Goal: Transaction & Acquisition: Purchase product/service

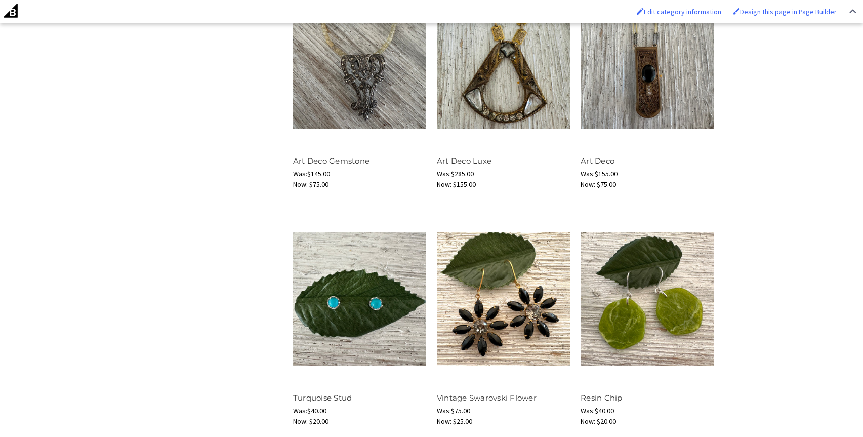
scroll to position [1298, 0]
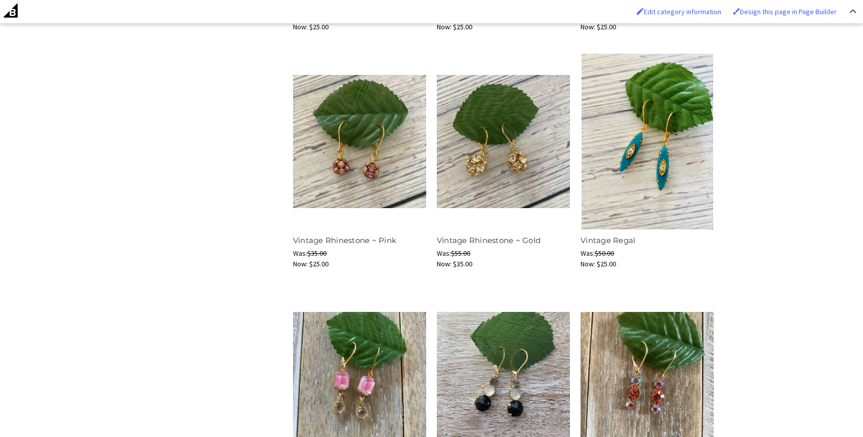
scroll to position [1457, 0]
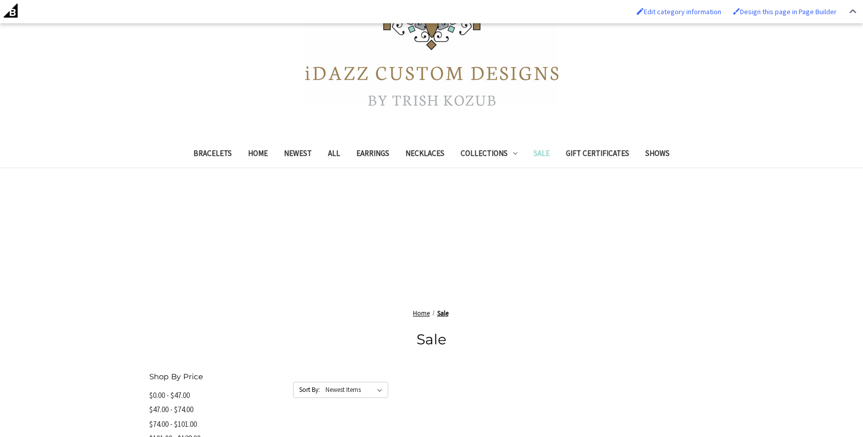
scroll to position [618, 0]
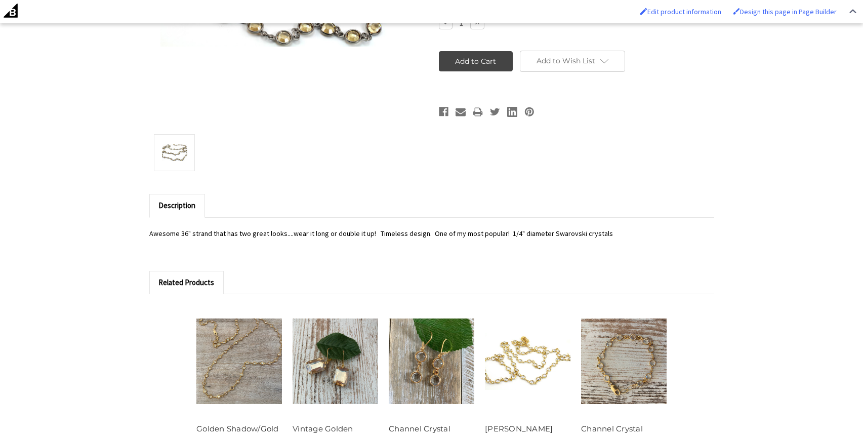
scroll to position [930, 0]
